Goal: Information Seeking & Learning: Find contact information

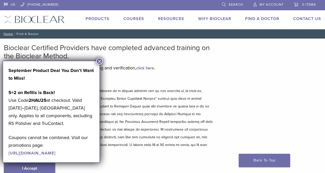
click at [34, 162] on div "September Product Deal You Don’t Want to Miss! 5+2 on Refills is Back! Use Code…" at bounding box center [52, 112] width 98 height 102
click at [155, 142] on p at bounding box center [108, 121] width 209 height 69
click at [99, 60] on button "×" at bounding box center [99, 61] width 7 height 7
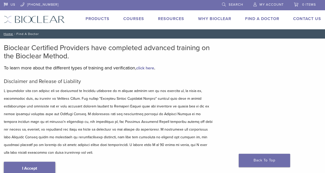
click at [33, 168] on link "I Accept" at bounding box center [29, 167] width 51 height 13
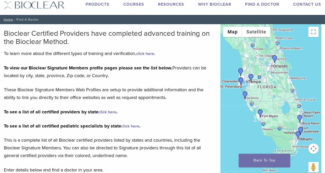
scroll to position [51, 0]
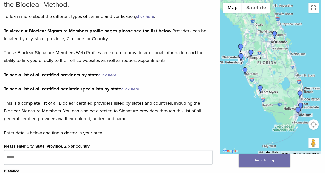
click at [106, 73] on link "click here" at bounding box center [107, 74] width 18 height 5
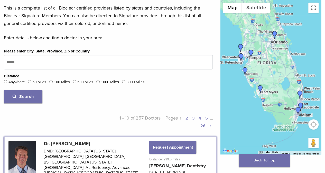
scroll to position [154, 0]
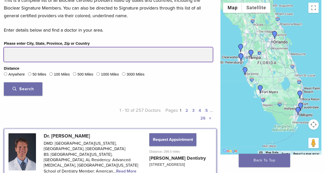
click at [27, 55] on input "Please enter City, State, Province, Zip or Country" at bounding box center [108, 54] width 209 height 14
drag, startPoint x: 35, startPoint y: 54, endPoint x: 0, endPoint y: 55, distance: 35.4
click at [0, 55] on div "Please enter City, State, Province, Zip or Country Distance Anywhere 50 Miles 1…" at bounding box center [108, 69] width 216 height 59
type input "*****"
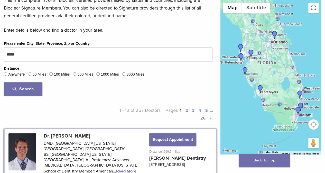
click at [24, 87] on span "Search" at bounding box center [23, 88] width 21 height 5
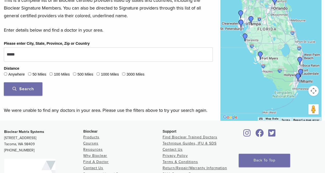
click at [26, 90] on span "Search" at bounding box center [23, 88] width 21 height 5
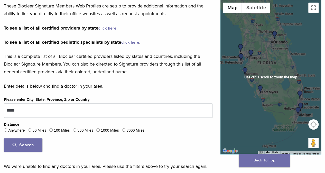
scroll to position [26, 0]
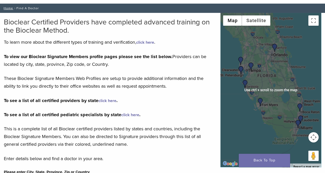
click at [260, 34] on div at bounding box center [270, 90] width 101 height 154
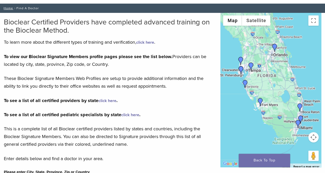
click at [267, 35] on div at bounding box center [270, 90] width 101 height 154
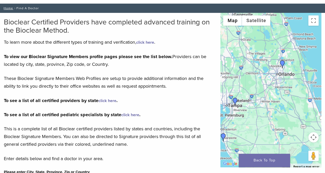
click at [267, 39] on div at bounding box center [270, 90] width 101 height 154
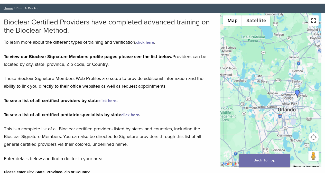
click at [308, 22] on button "Toggle fullscreen view" at bounding box center [313, 20] width 10 height 10
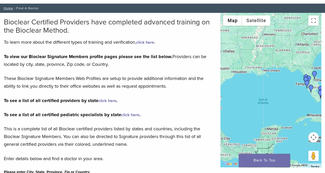
click at [103, 101] on link "click here" at bounding box center [107, 100] width 18 height 5
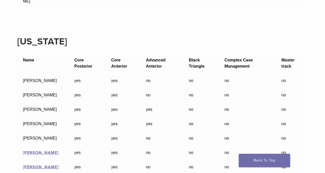
scroll to position [3450, 0]
